Goal: Find contact information: Find contact information

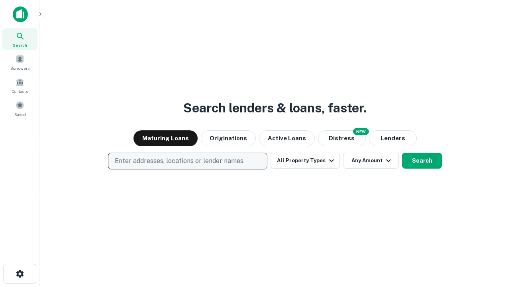
click at [187, 161] on p "Enter addresses, locations or lender names" at bounding box center [179, 161] width 129 height 10
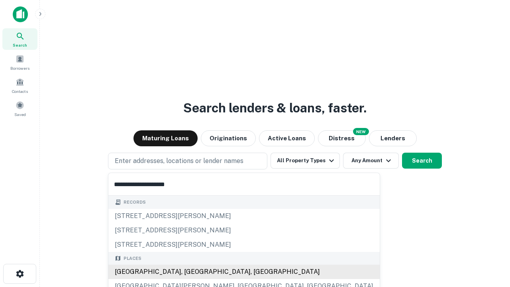
click at [190, 272] on div "Santa Monica, CA, USA" at bounding box center [243, 271] width 271 height 14
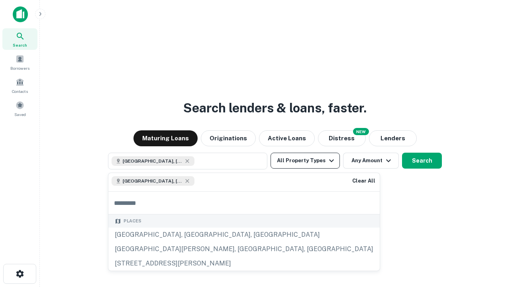
click at [305, 161] on button "All Property Types" at bounding box center [304, 161] width 69 height 16
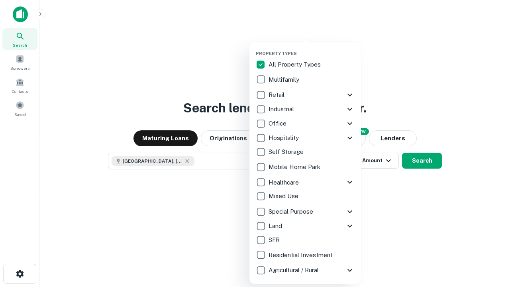
click at [311, 48] on button "button" at bounding box center [312, 48] width 112 height 0
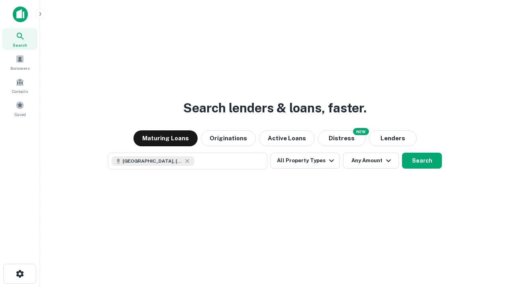
scroll to position [13, 0]
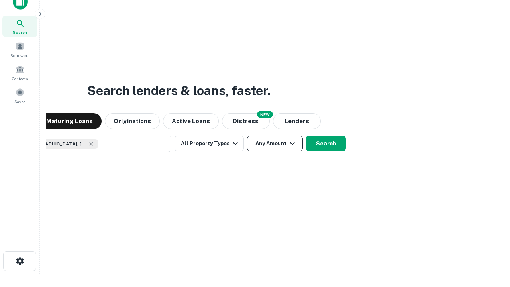
click at [247, 135] on button "Any Amount" at bounding box center [275, 143] width 56 height 16
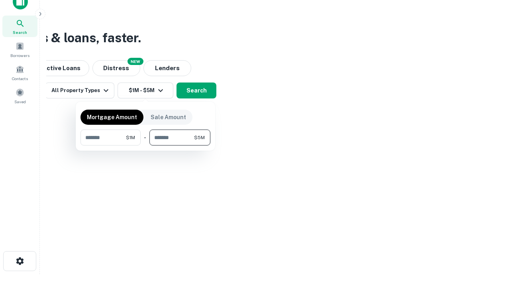
type input "*******"
click at [145, 145] on button "button" at bounding box center [145, 145] width 130 height 0
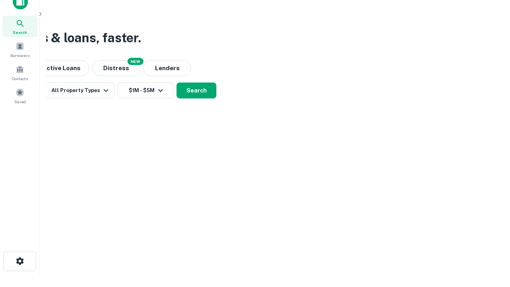
scroll to position [13, 0]
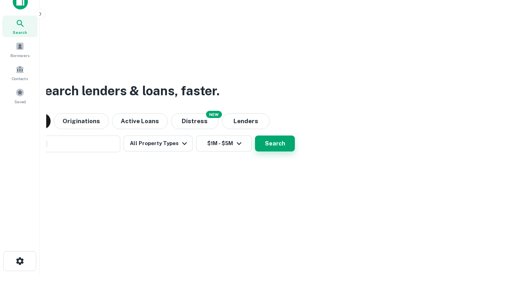
click at [255, 135] on button "Search" at bounding box center [275, 143] width 40 height 16
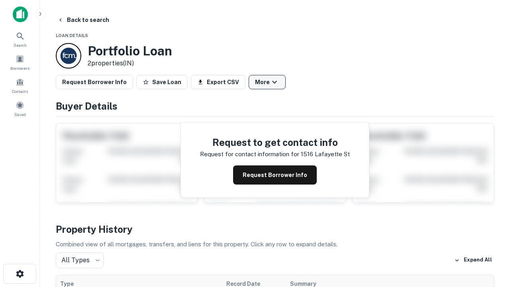
click at [267, 82] on button "More" at bounding box center [267, 82] width 37 height 14
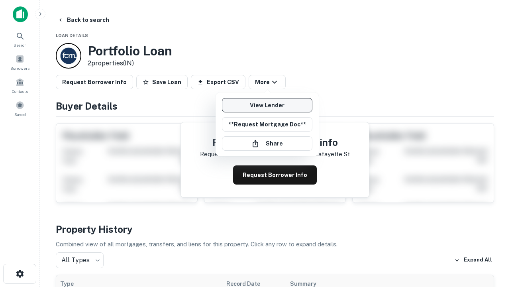
click at [267, 105] on link "View Lender" at bounding box center [267, 105] width 90 height 14
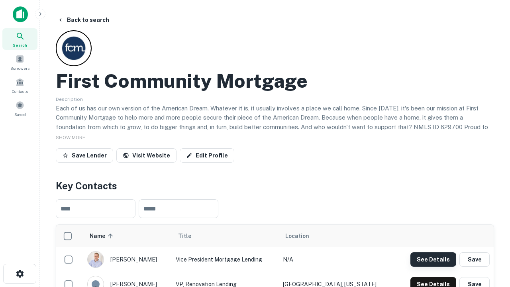
click at [433, 259] on button "See Details" at bounding box center [433, 259] width 46 height 14
